Goal: Find specific page/section: Find specific page/section

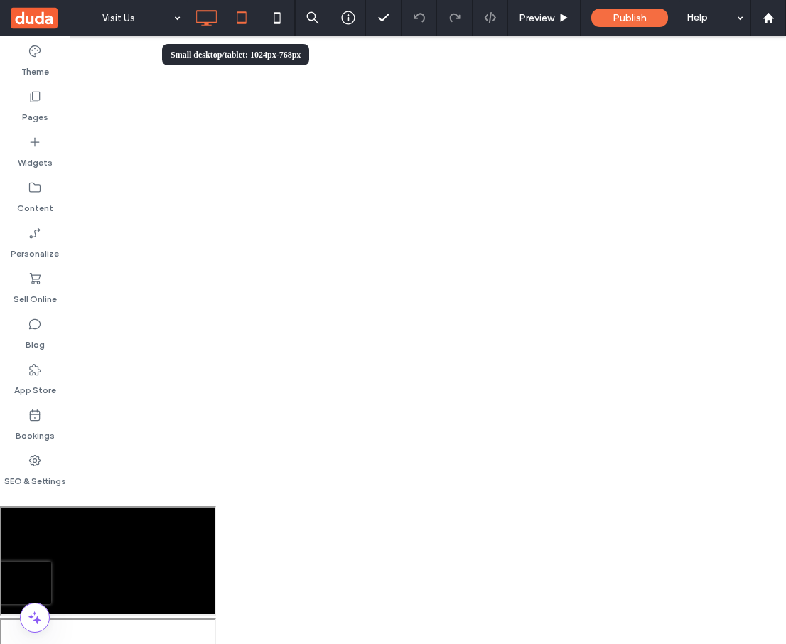
click at [246, 14] on icon at bounding box center [241, 18] width 28 height 28
click at [209, 17] on icon at bounding box center [206, 18] width 28 height 28
click at [276, 16] on icon at bounding box center [277, 18] width 28 height 28
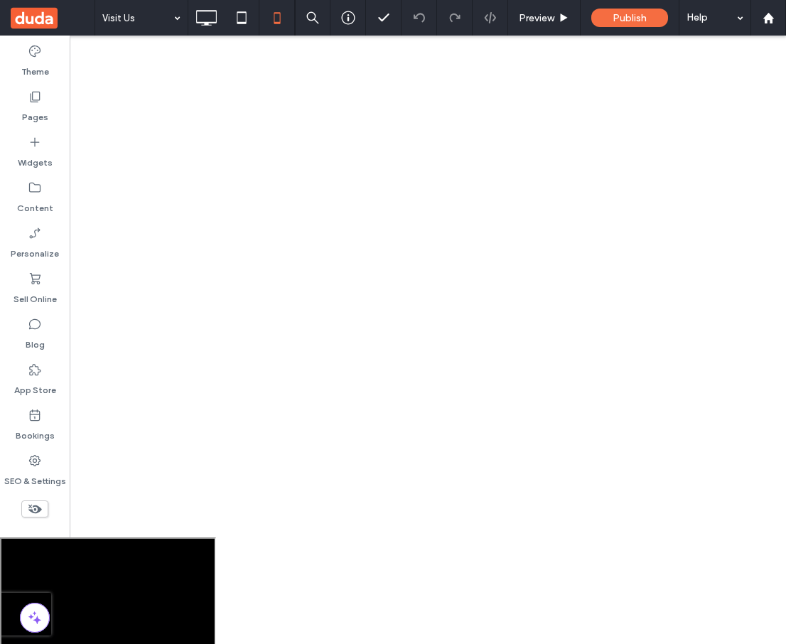
scroll to position [1011, 0]
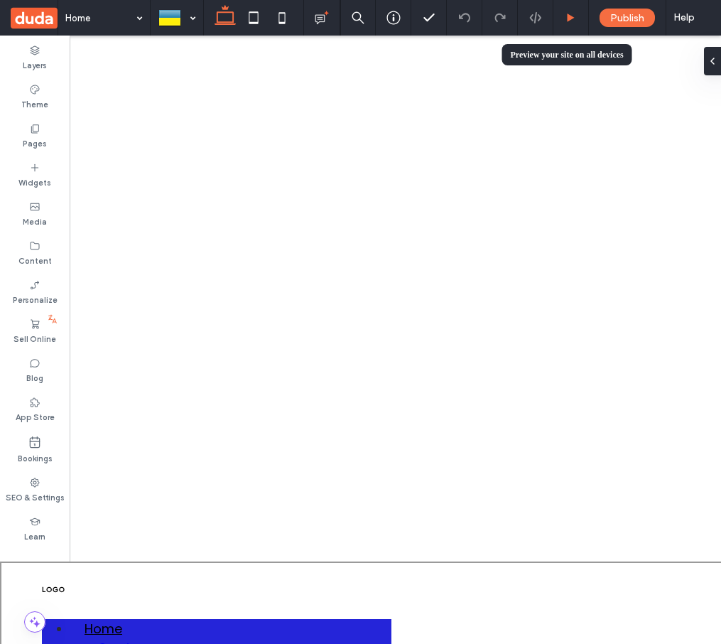
click at [576, 18] on icon at bounding box center [571, 18] width 11 height 11
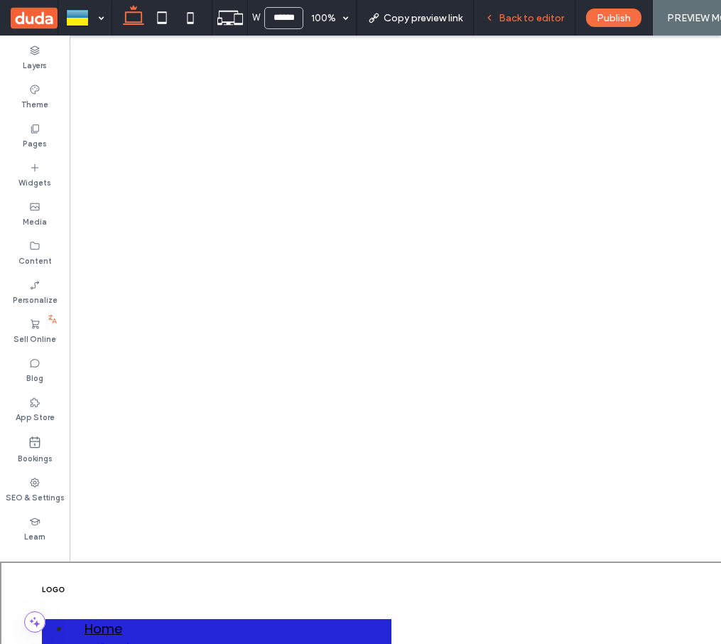
click at [524, 15] on span "Back to editor" at bounding box center [531, 18] width 65 height 12
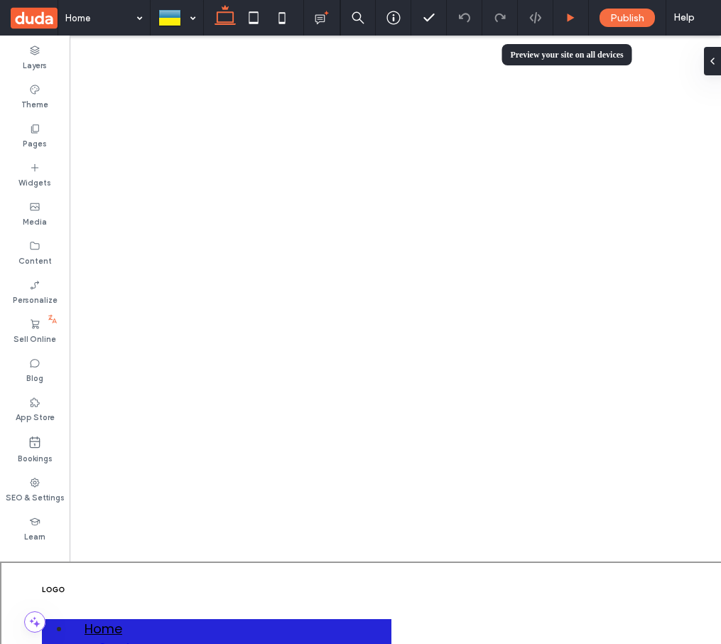
click at [576, 18] on icon at bounding box center [571, 18] width 11 height 11
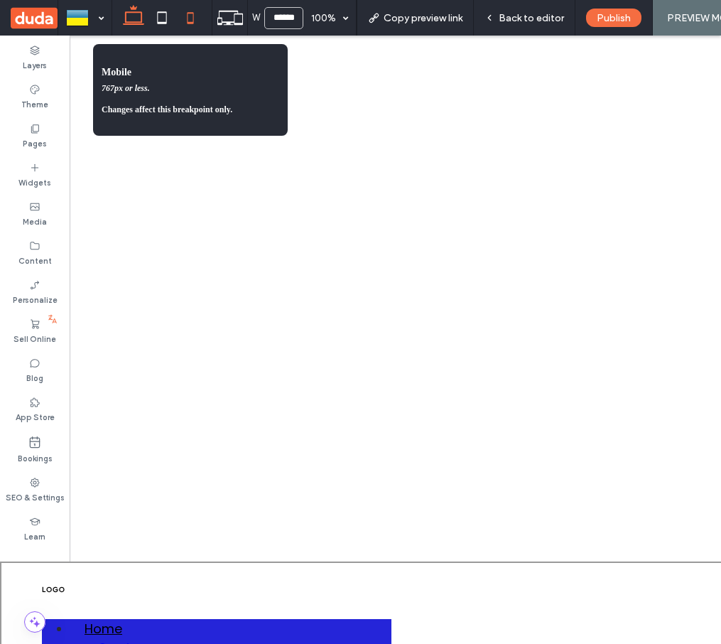
click at [188, 18] on use at bounding box center [190, 17] width 6 height 11
type input "*****"
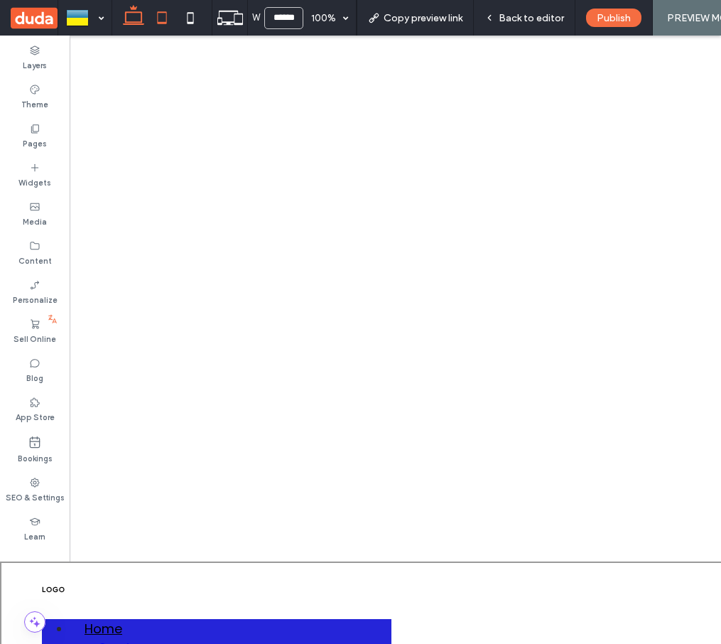
click at [160, 19] on icon at bounding box center [162, 18] width 28 height 28
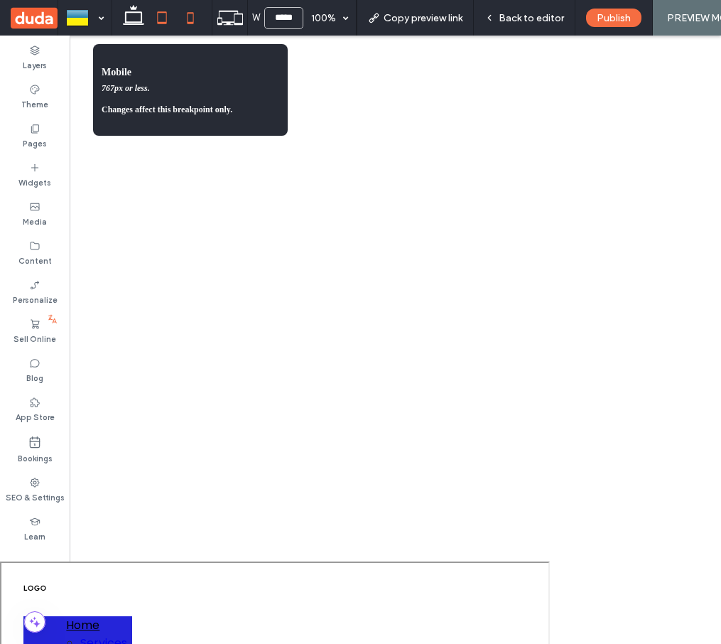
click at [188, 21] on use at bounding box center [190, 17] width 6 height 11
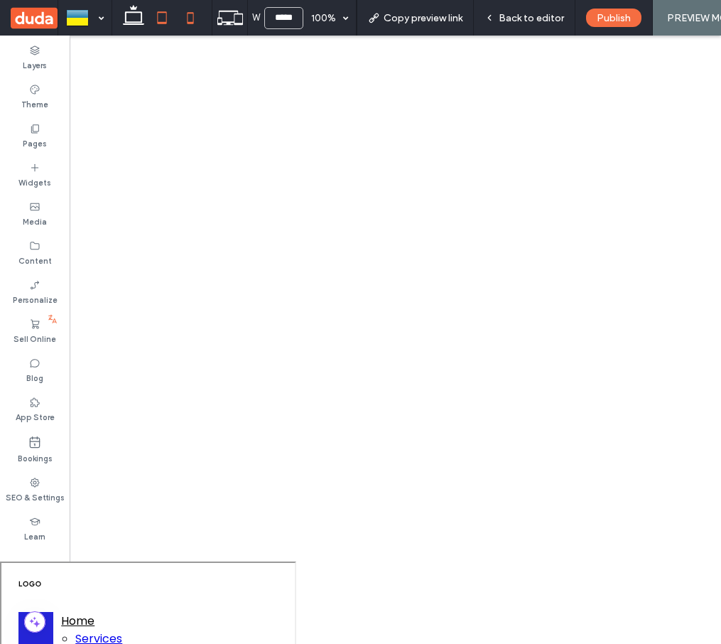
click at [166, 21] on use at bounding box center [161, 17] width 9 height 12
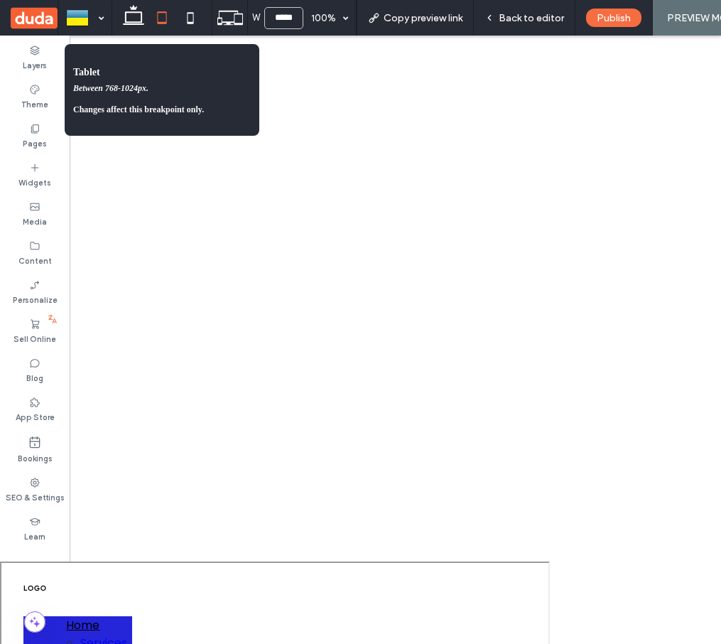
click at [165, 18] on icon at bounding box center [162, 18] width 28 height 28
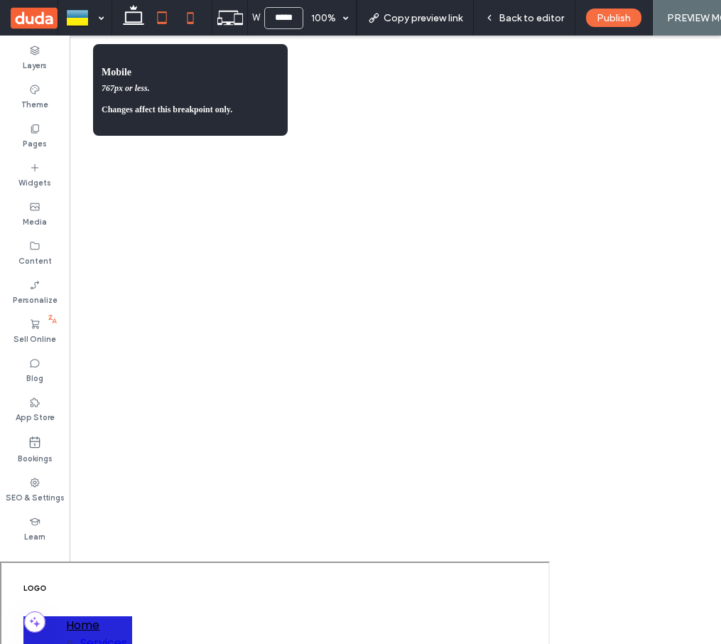
click at [189, 14] on icon at bounding box center [190, 18] width 28 height 28
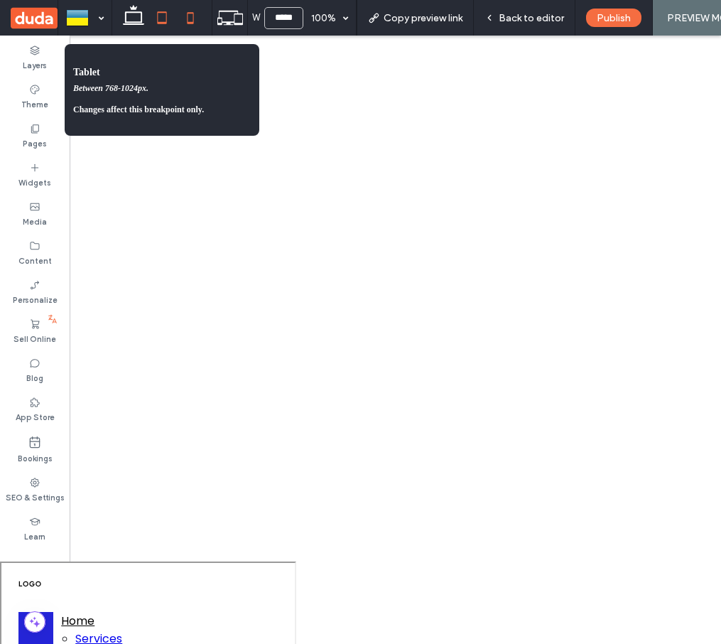
click at [163, 14] on icon at bounding box center [162, 18] width 28 height 28
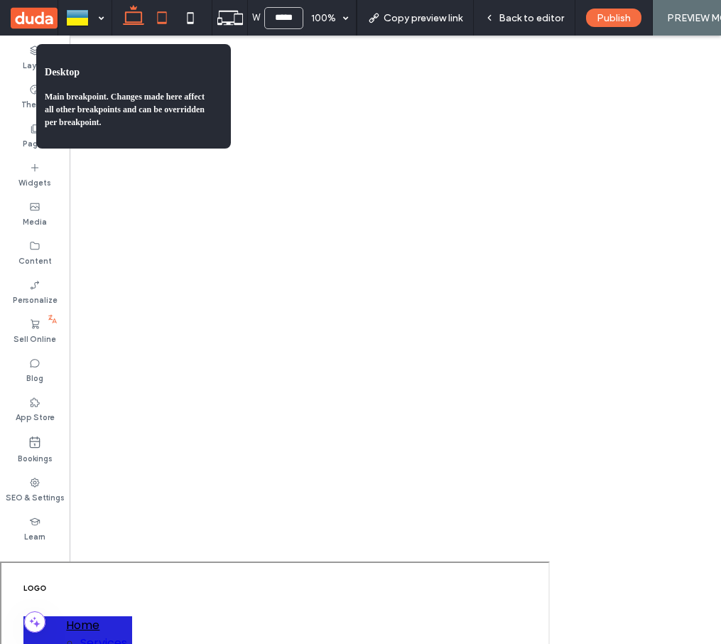
click at [134, 14] on icon at bounding box center [133, 18] width 28 height 28
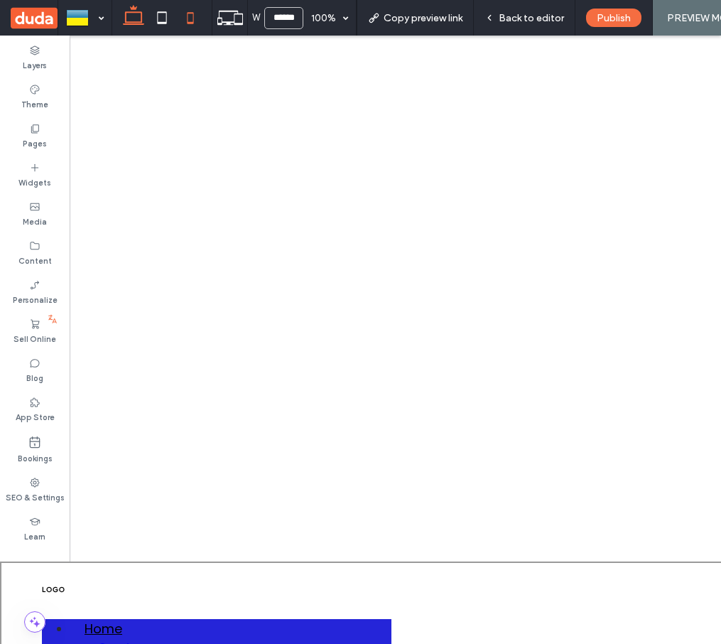
click at [188, 16] on icon at bounding box center [190, 18] width 28 height 28
type input "*****"
click at [518, 16] on span "Back to editor" at bounding box center [531, 18] width 65 height 12
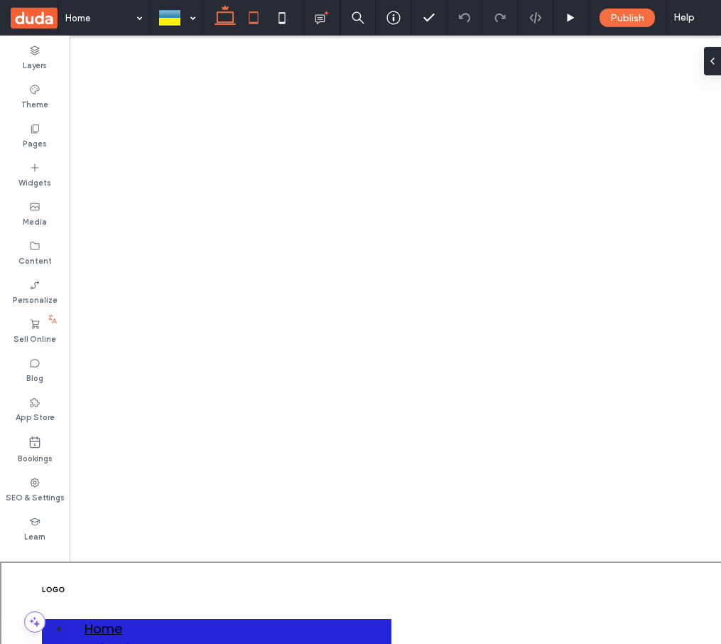
click at [259, 21] on icon at bounding box center [253, 18] width 28 height 28
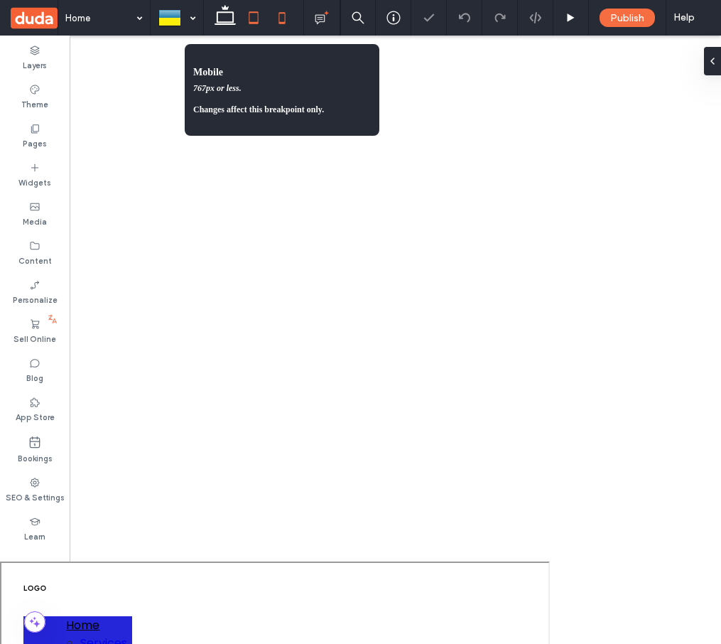
click at [282, 21] on icon at bounding box center [282, 18] width 28 height 28
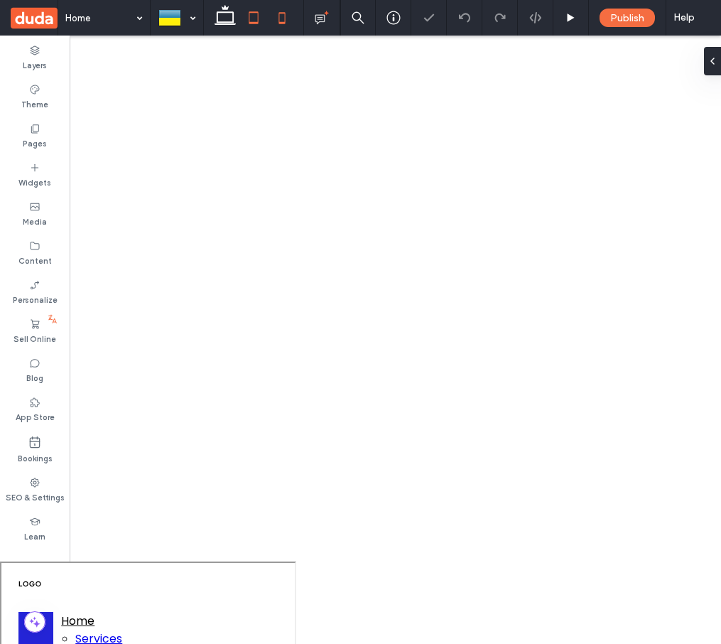
click at [261, 20] on icon at bounding box center [253, 18] width 28 height 28
click at [276, 20] on icon at bounding box center [282, 18] width 28 height 28
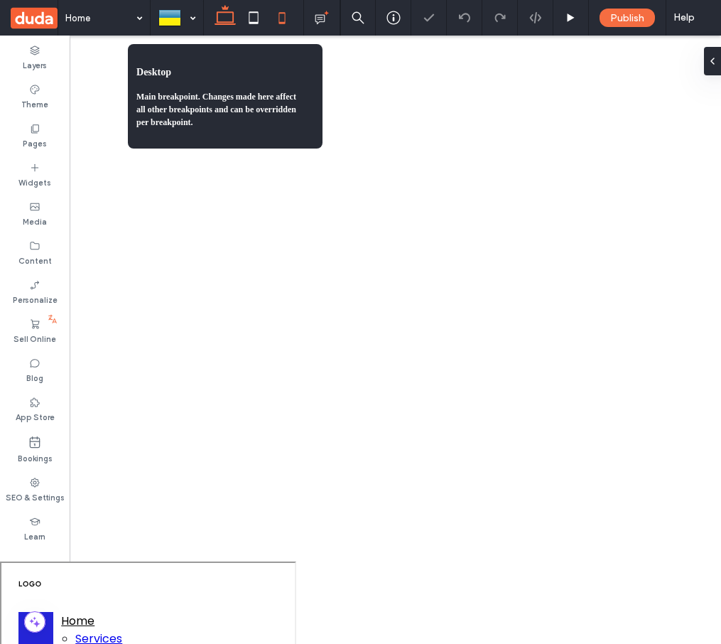
click at [229, 23] on icon at bounding box center [225, 18] width 28 height 28
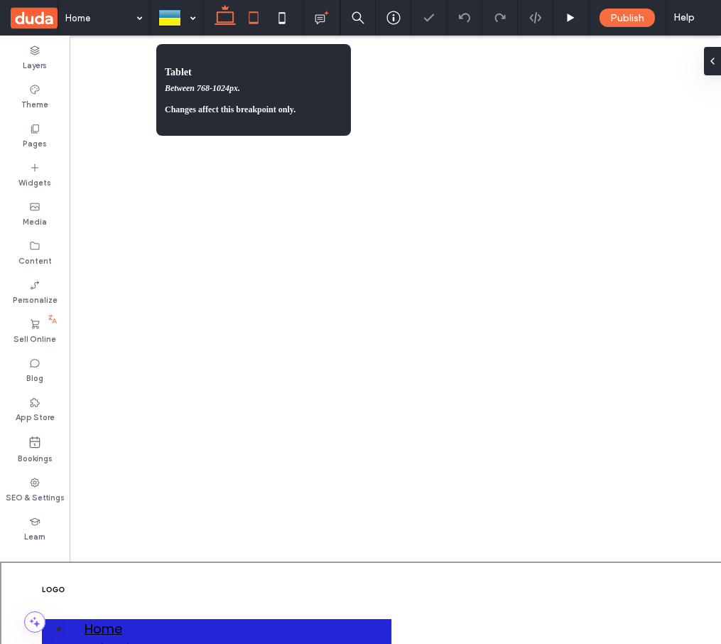
click at [249, 25] on icon at bounding box center [253, 18] width 28 height 28
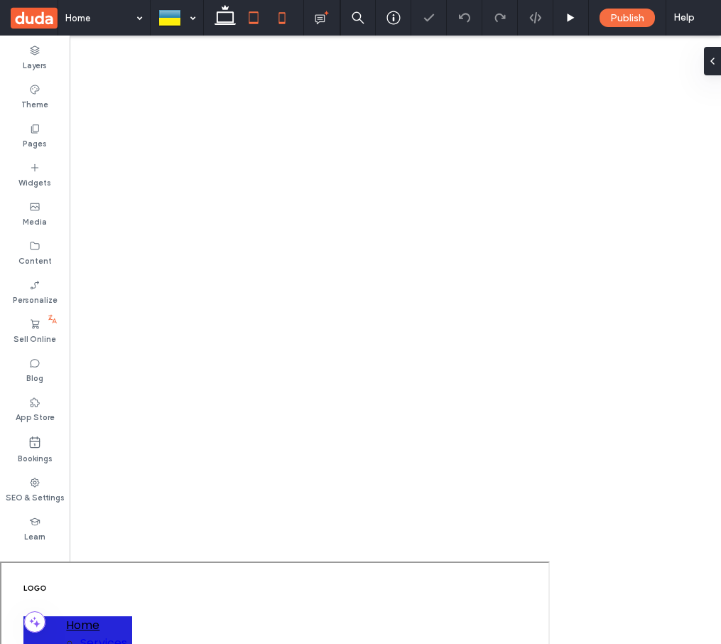
click at [286, 23] on icon at bounding box center [282, 18] width 28 height 28
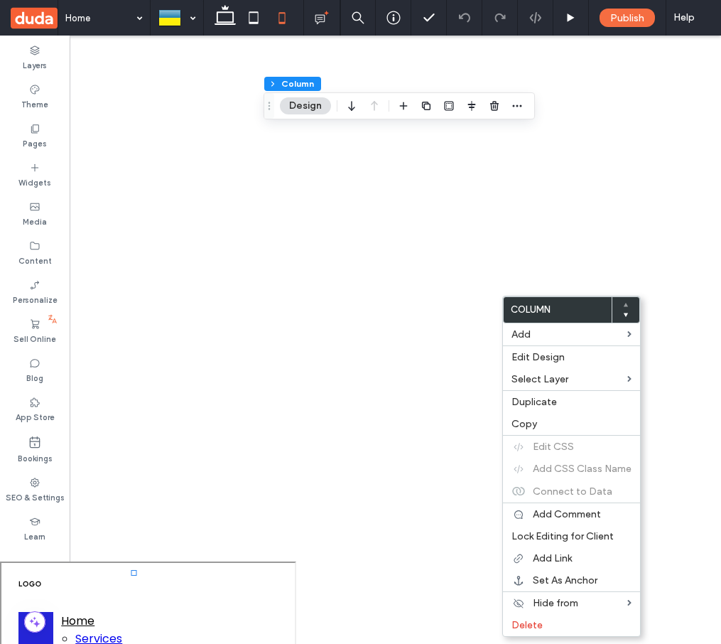
click at [220, 561] on div at bounding box center [360, 617] width 721 height 112
